Goal: Find specific page/section: Find specific page/section

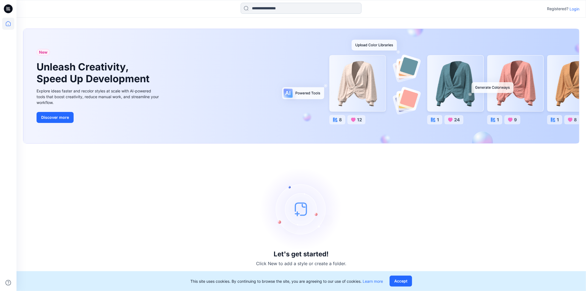
click at [262, 9] on input at bounding box center [301, 8] width 121 height 11
click at [572, 5] on div "Registered? Login" at bounding box center [301, 9] width 570 height 12
click at [572, 8] on p "Login" at bounding box center [575, 9] width 10 height 6
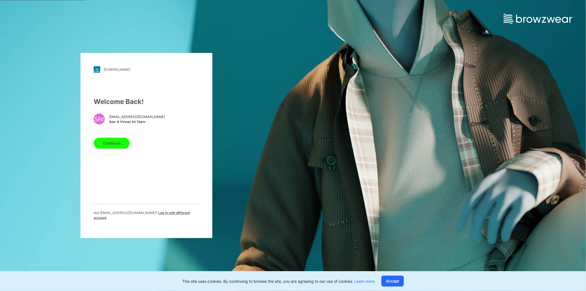
click at [110, 141] on button "Continue" at bounding box center [112, 143] width 36 height 11
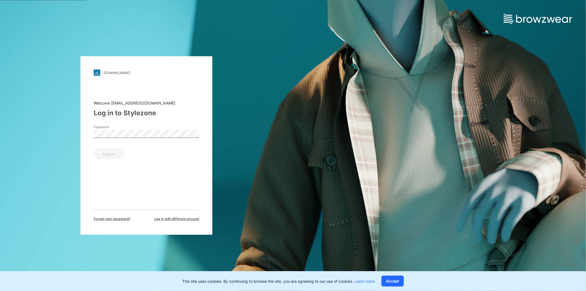
click at [138, 128] on div "Password" at bounding box center [147, 133] width 106 height 16
click at [108, 152] on button "Log in" at bounding box center [109, 153] width 31 height 11
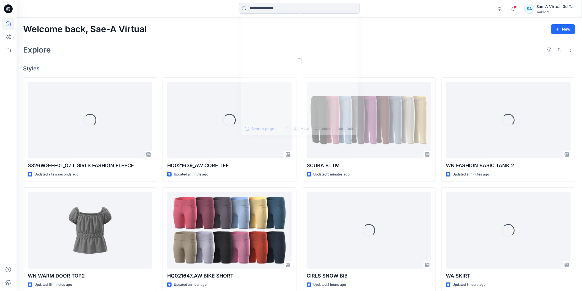
click at [307, 3] on input at bounding box center [299, 8] width 121 height 11
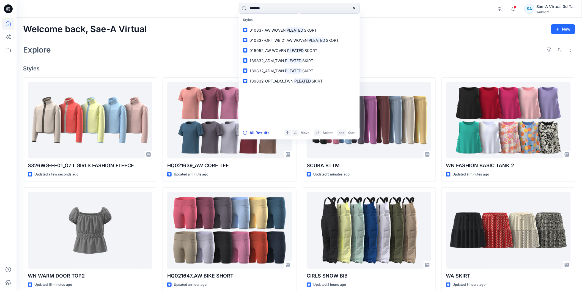
type input "*******"
click at [263, 131] on button "All Results" at bounding box center [258, 132] width 30 height 7
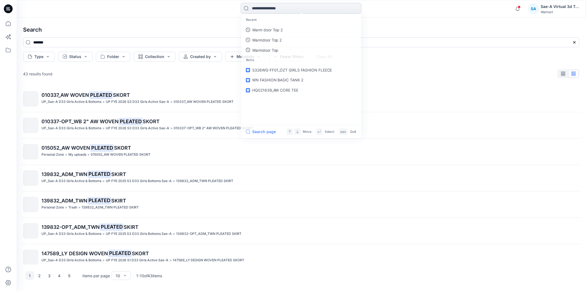
click at [268, 6] on input at bounding box center [301, 8] width 121 height 11
type input "**********"
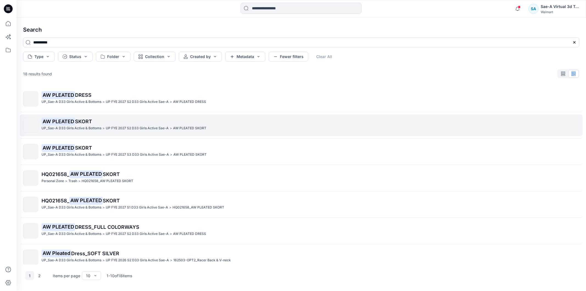
click at [128, 122] on p "AW PLEATED SKORT" at bounding box center [311, 122] width 538 height 8
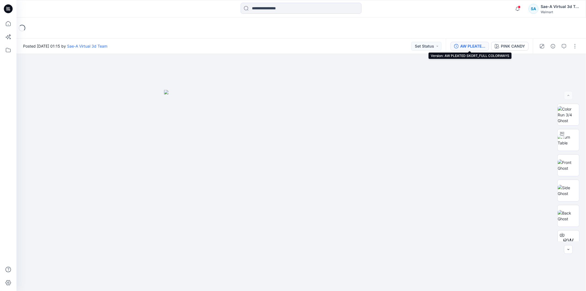
click at [473, 44] on div "AW PLEATED SKORT_FULL COLORWAYS" at bounding box center [472, 46] width 25 height 6
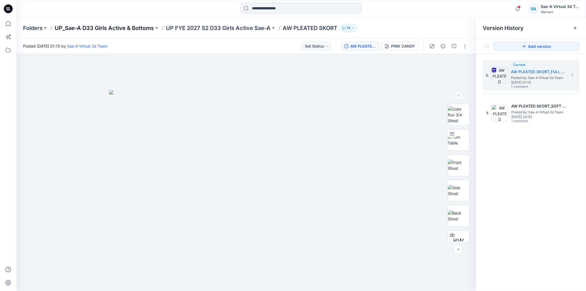
click at [127, 30] on p "UP_Sae-A D33 Girls Active & Bottoms" at bounding box center [104, 28] width 99 height 8
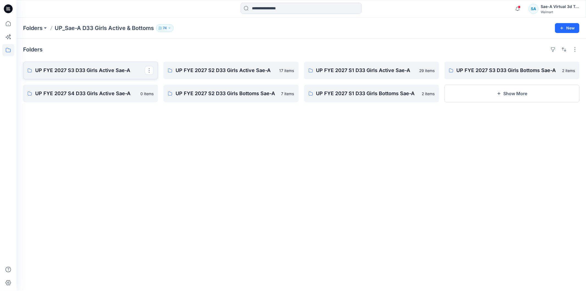
click at [92, 72] on p "UP FYE 2027 S3 D33 Girls Active Sae-A" at bounding box center [90, 71] width 110 height 8
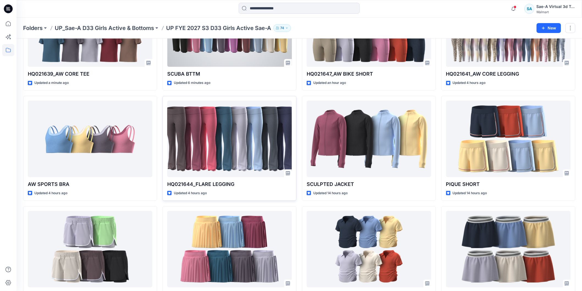
scroll to position [122, 0]
